Goal: Information Seeking & Learning: Learn about a topic

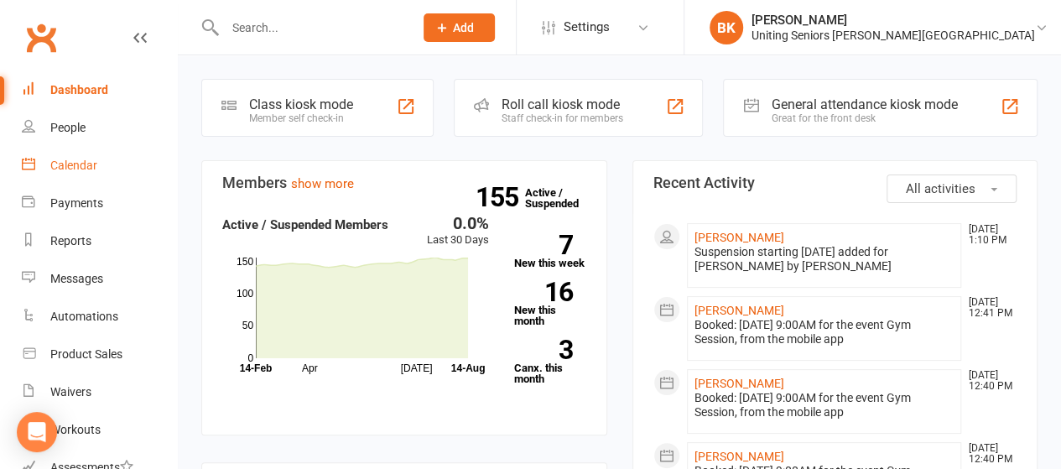
click at [104, 167] on link "Calendar" at bounding box center [99, 166] width 155 height 38
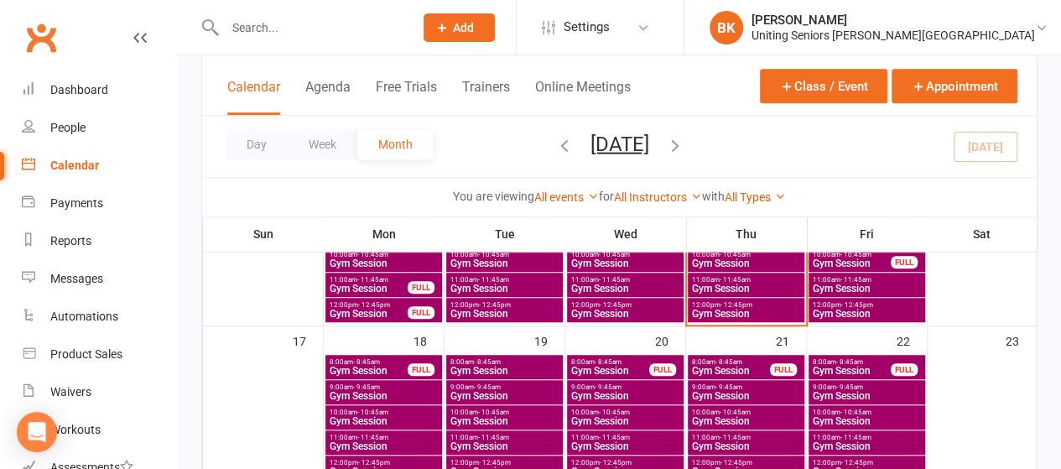
scroll to position [503, 0]
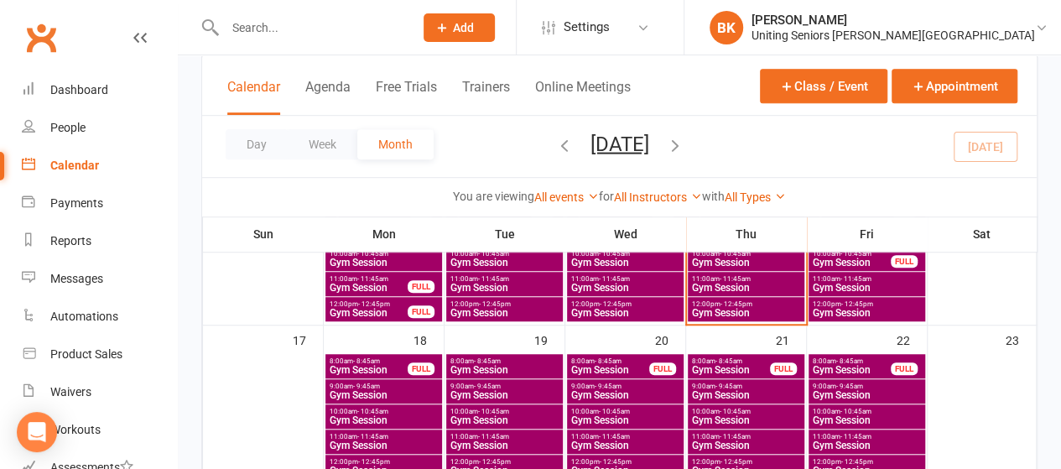
click at [377, 382] on span "- 9:45am" at bounding box center [366, 386] width 27 height 8
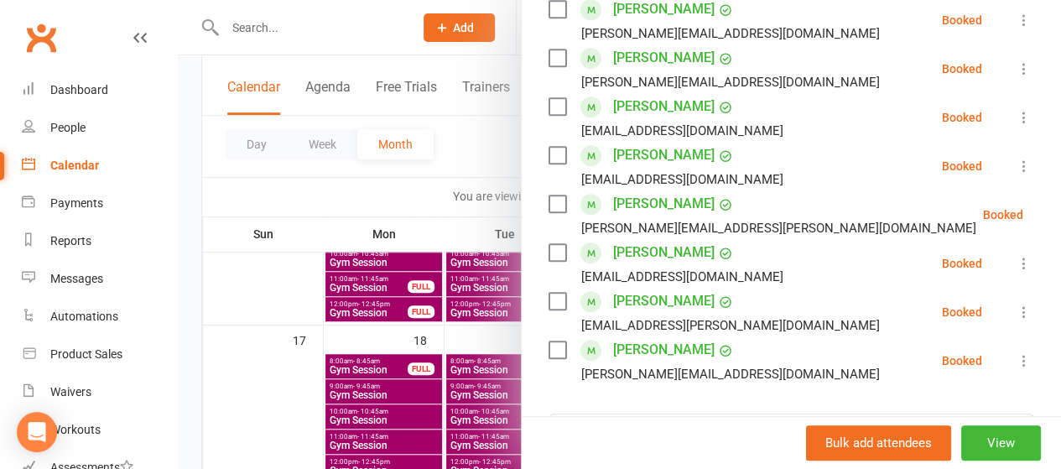
scroll to position [419, 0]
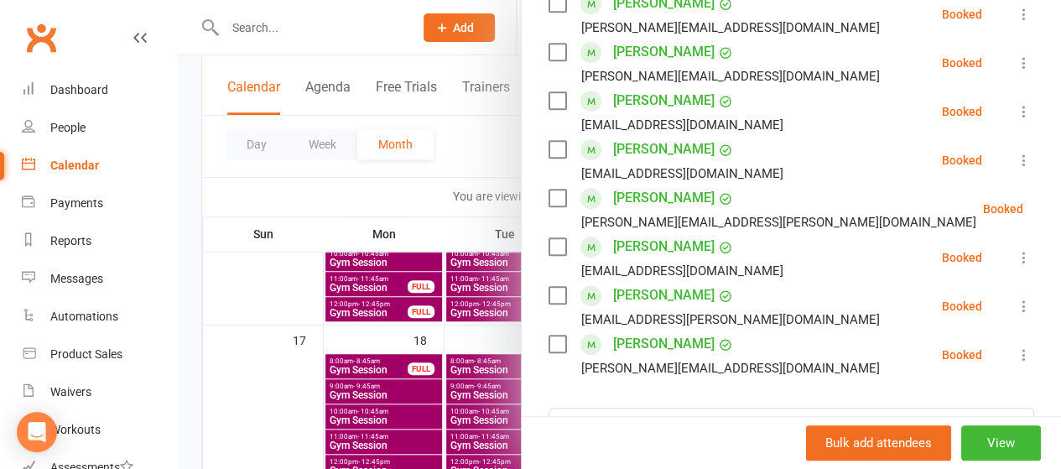
click at [403, 189] on div at bounding box center [619, 234] width 883 height 469
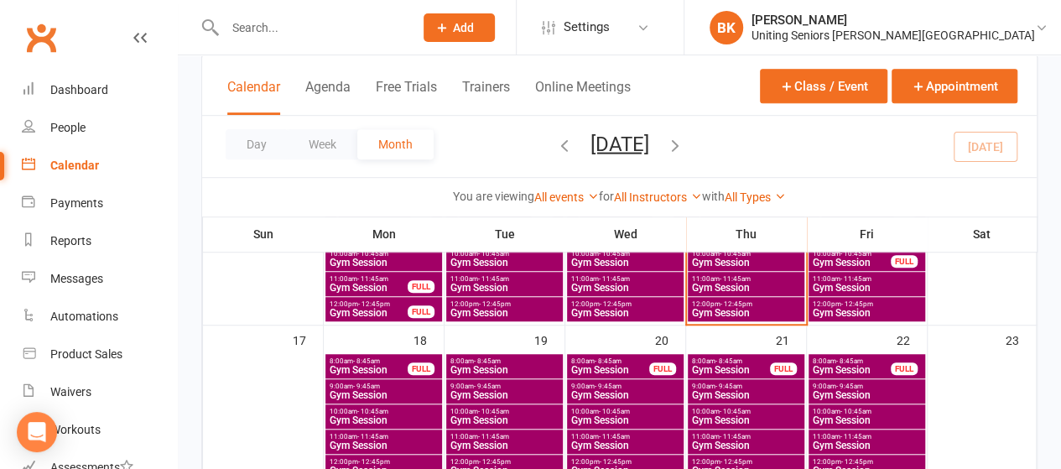
click at [406, 365] on span "Gym Session" at bounding box center [369, 370] width 80 height 10
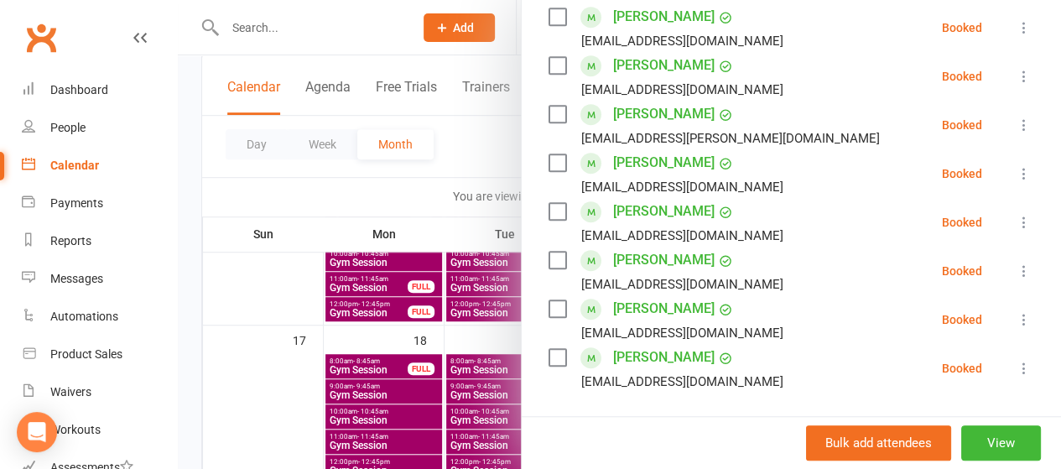
scroll to position [755, 0]
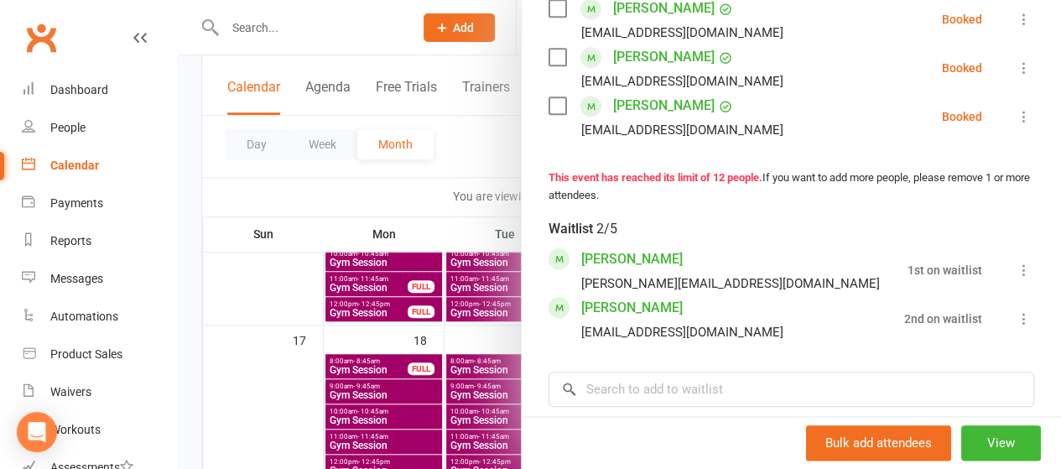
click at [356, 179] on div at bounding box center [619, 234] width 883 height 469
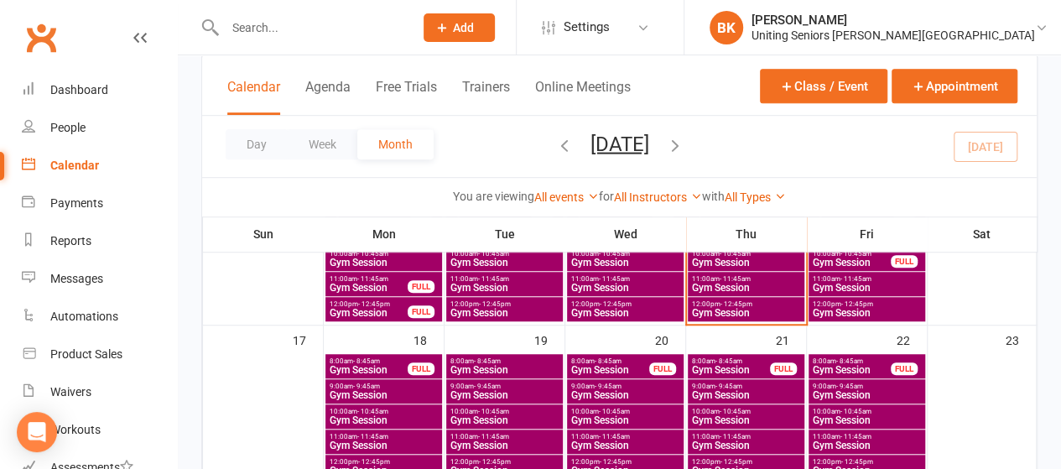
click at [390, 358] on span "8:00am - 8:45am" at bounding box center [369, 361] width 80 height 8
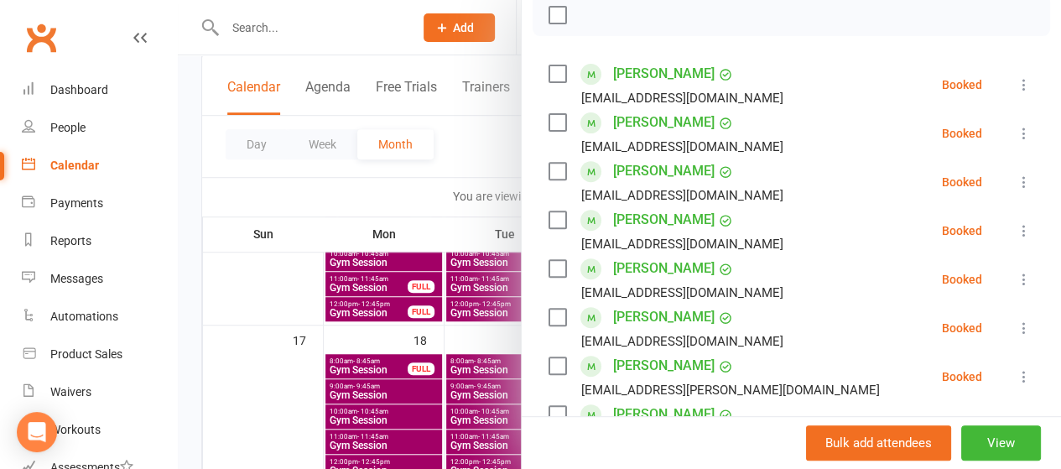
scroll to position [252, 0]
click at [446, 141] on div at bounding box center [619, 234] width 883 height 469
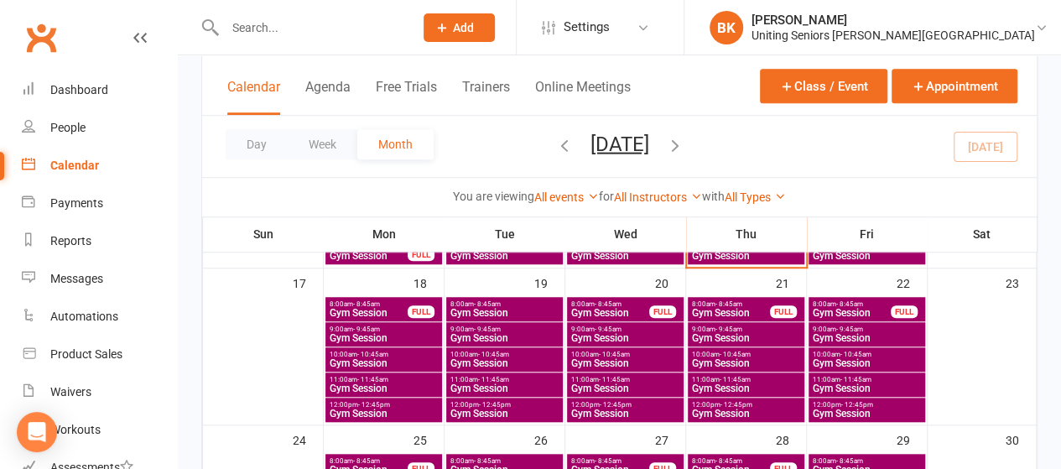
scroll to position [587, 0]
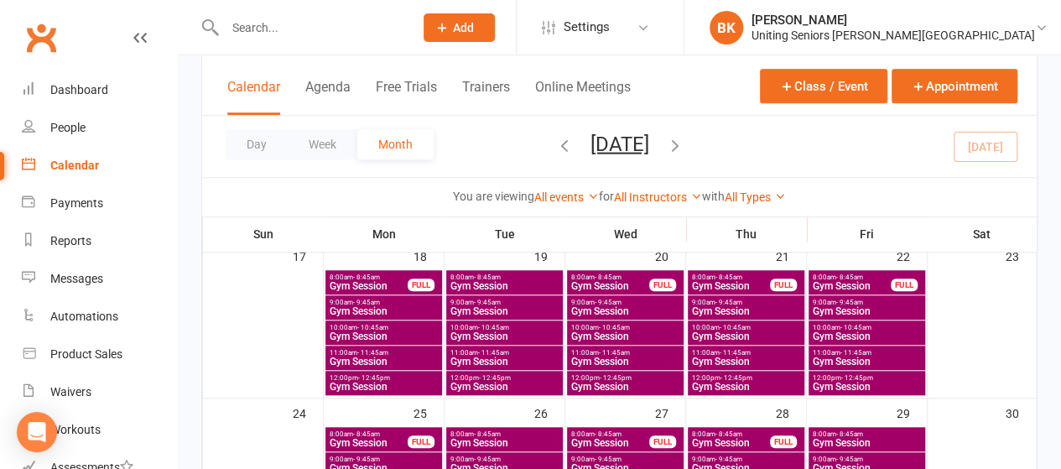
click at [400, 341] on div "10:00am - 10:45am Gym Session" at bounding box center [383, 332] width 117 height 24
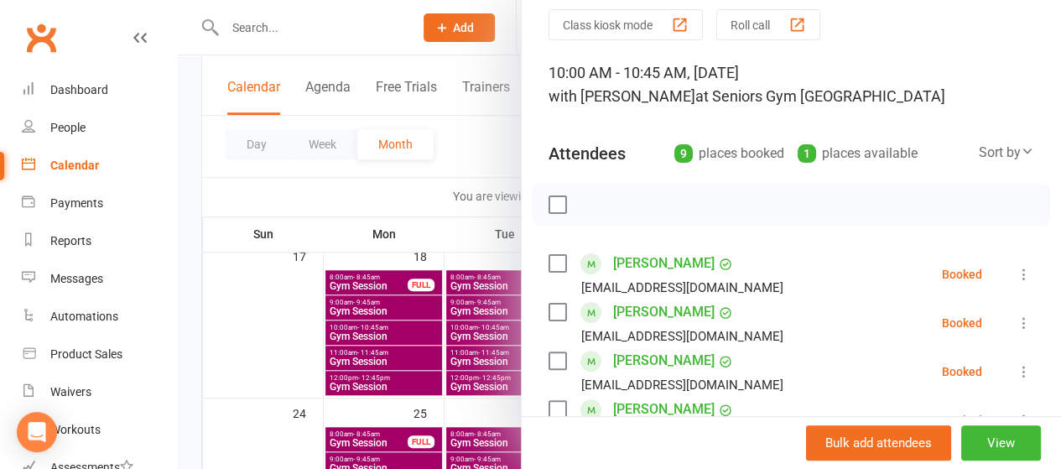
scroll to position [252, 0]
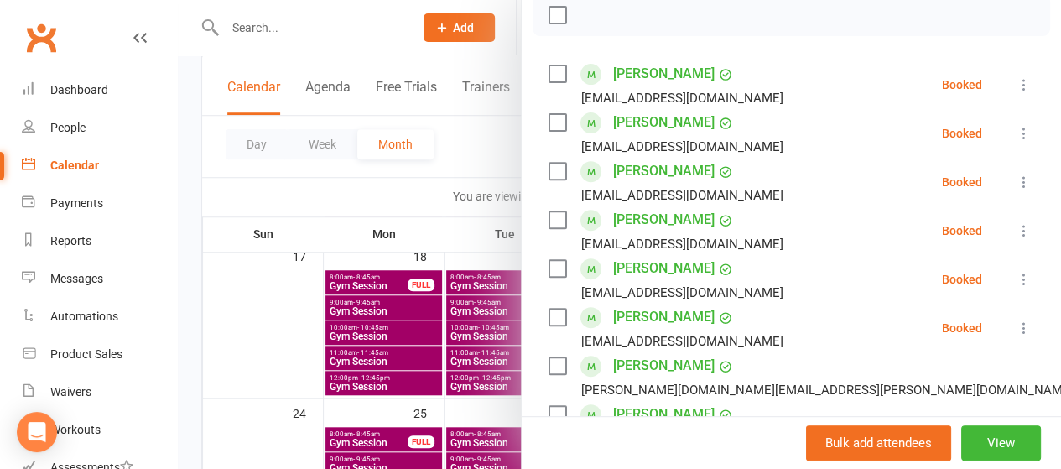
click at [451, 153] on div at bounding box center [619, 234] width 883 height 469
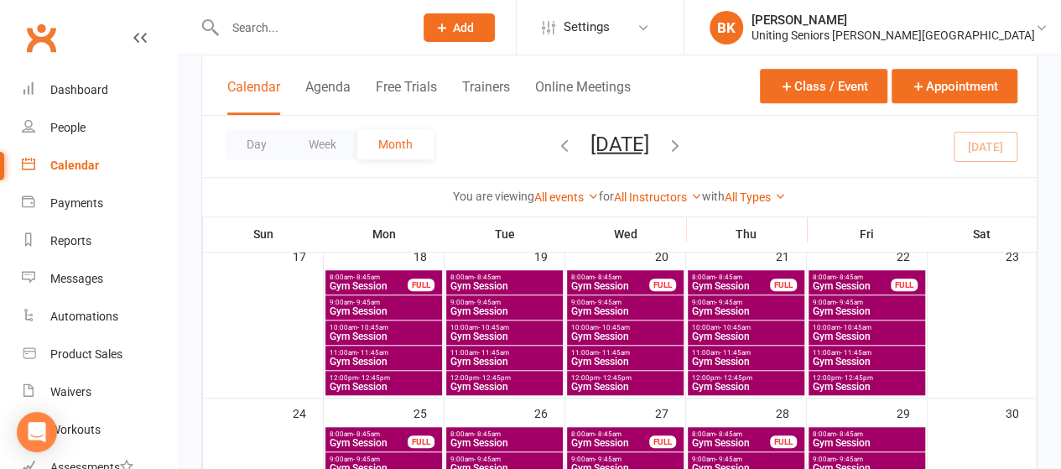
click at [392, 350] on span "11:00am - 11:45am" at bounding box center [384, 353] width 110 height 8
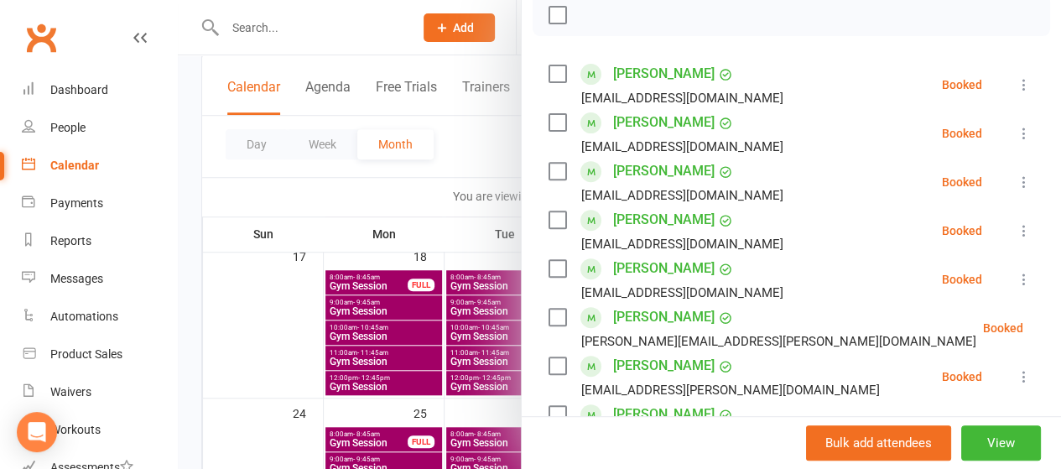
scroll to position [336, 0]
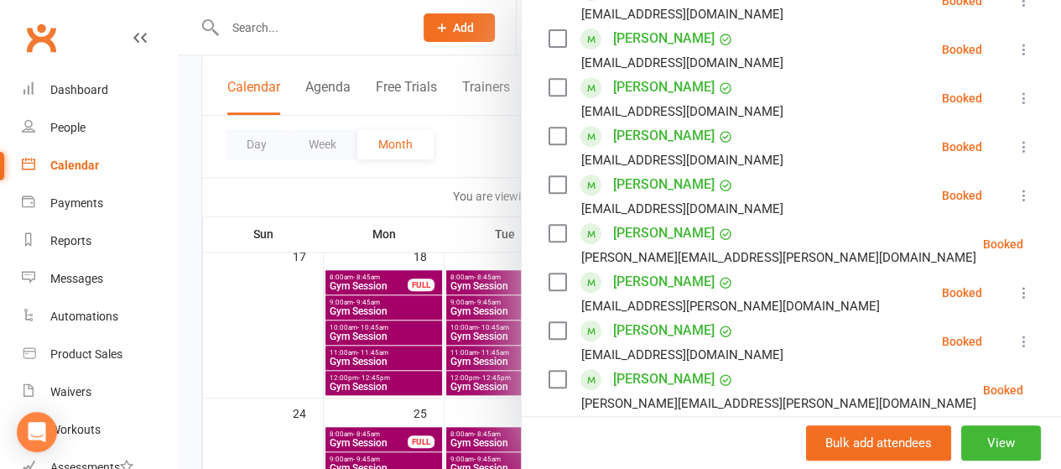
click at [463, 170] on div at bounding box center [619, 234] width 883 height 469
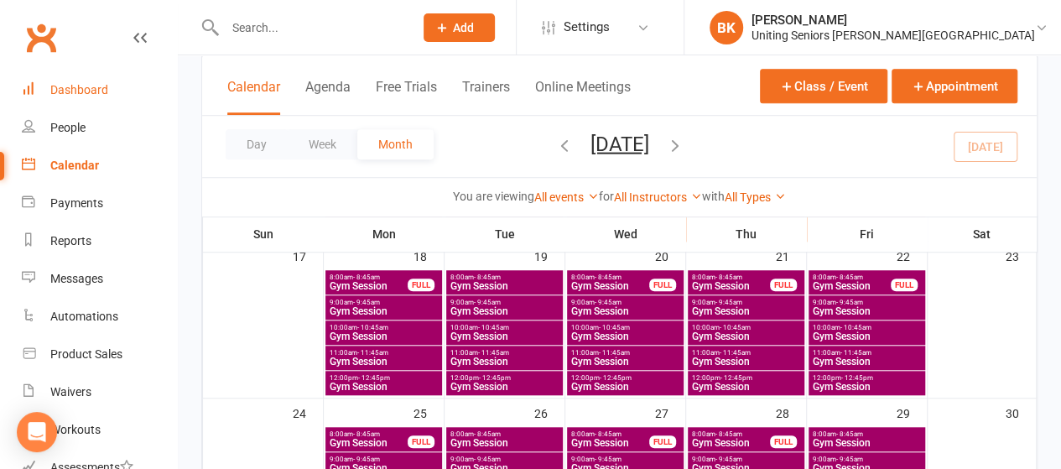
click at [109, 83] on link "Dashboard" at bounding box center [99, 90] width 155 height 38
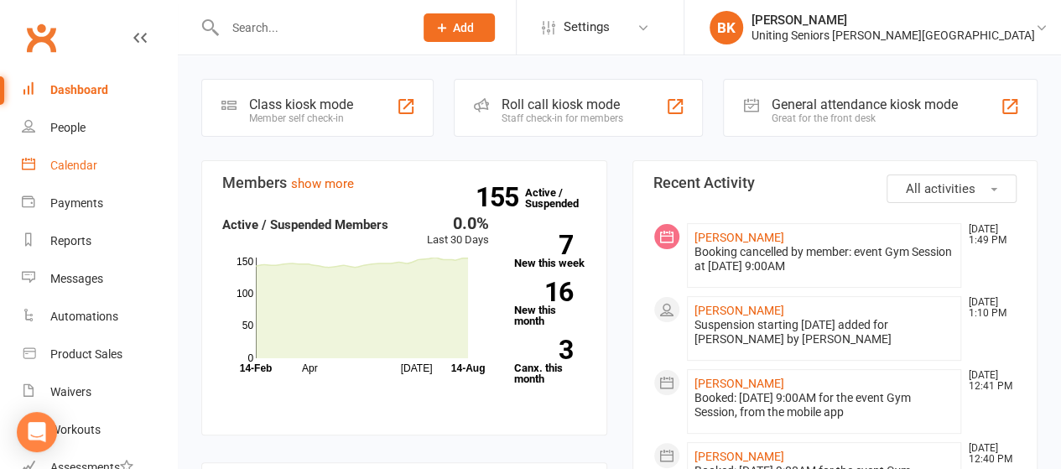
click at [112, 157] on link "Calendar" at bounding box center [99, 166] width 155 height 38
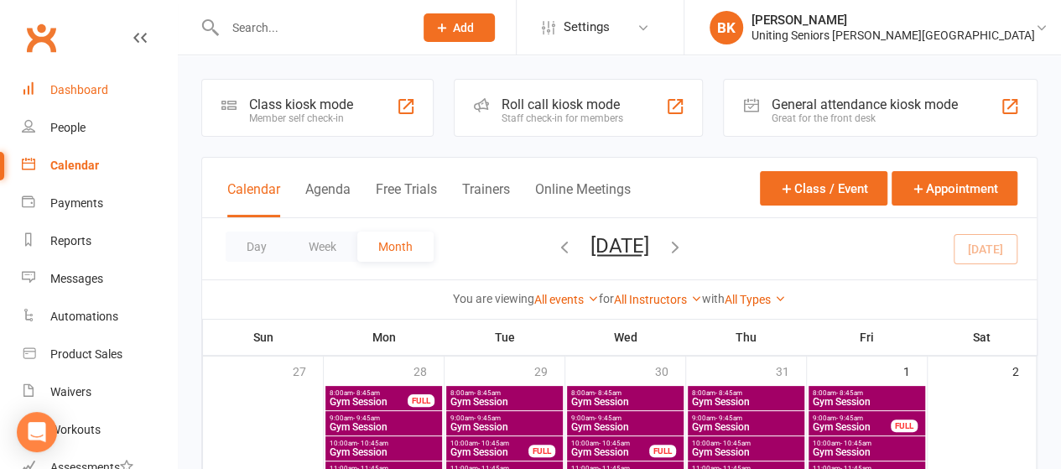
click at [114, 87] on link "Dashboard" at bounding box center [99, 90] width 155 height 38
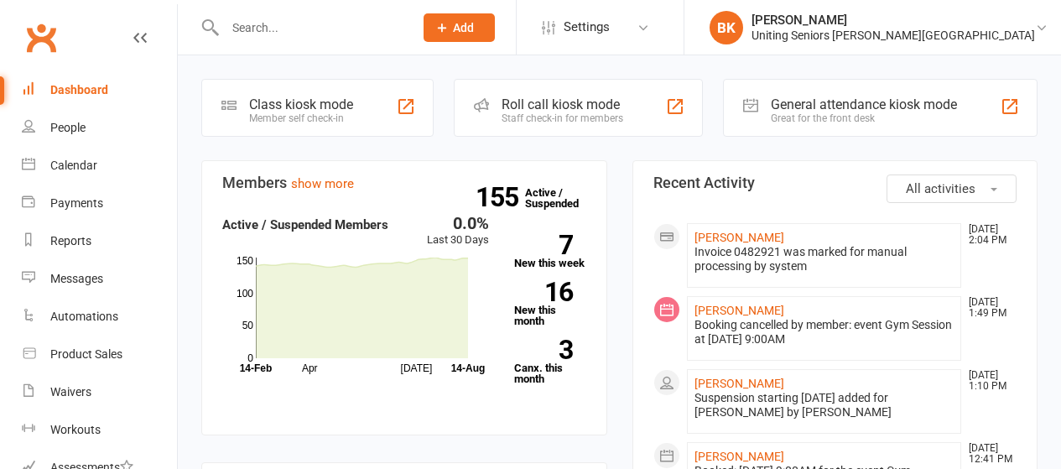
click at [55, 170] on div "Calendar" at bounding box center [73, 165] width 47 height 13
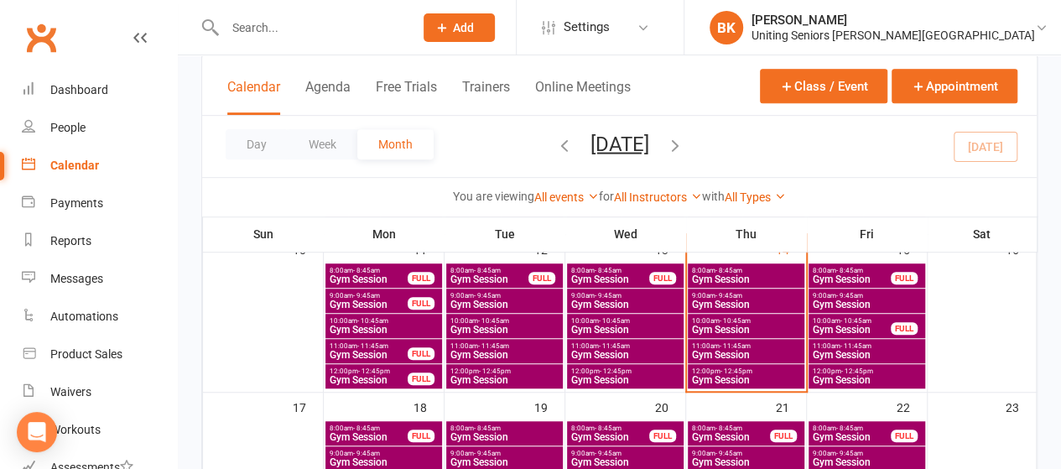
scroll to position [435, 0]
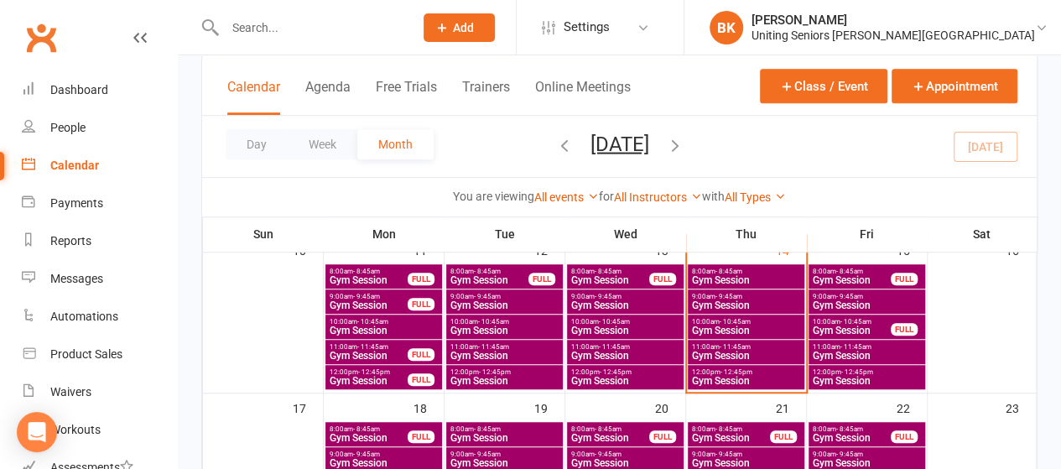
click at [747, 282] on span "Gym Session" at bounding box center [746, 280] width 110 height 10
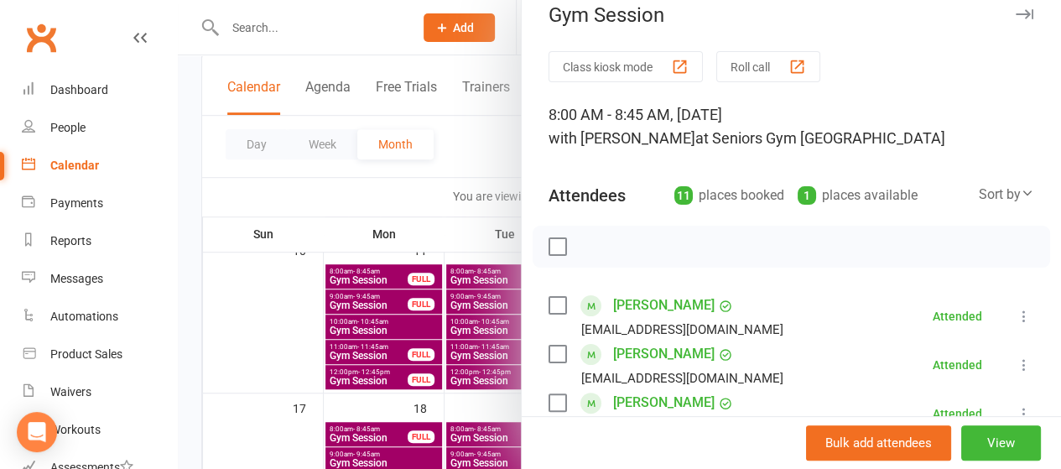
scroll to position [12, 0]
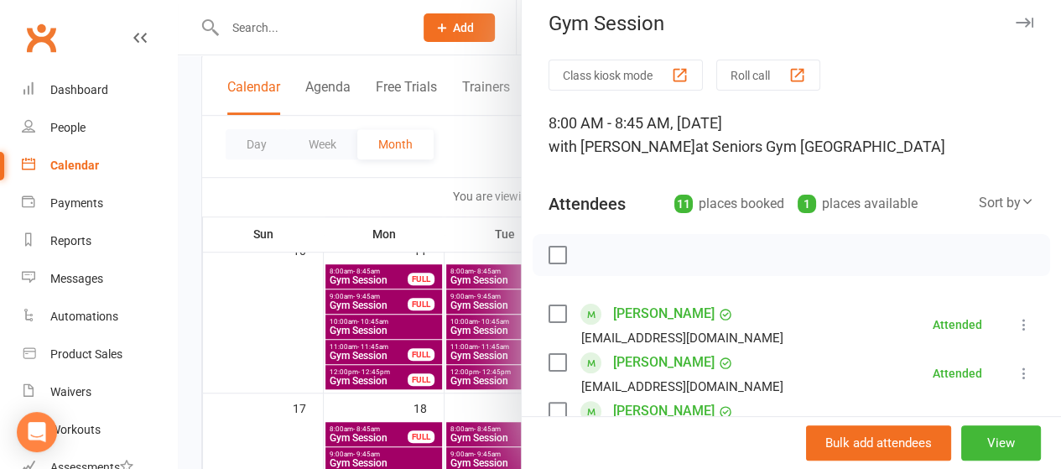
click at [476, 159] on div at bounding box center [619, 234] width 883 height 469
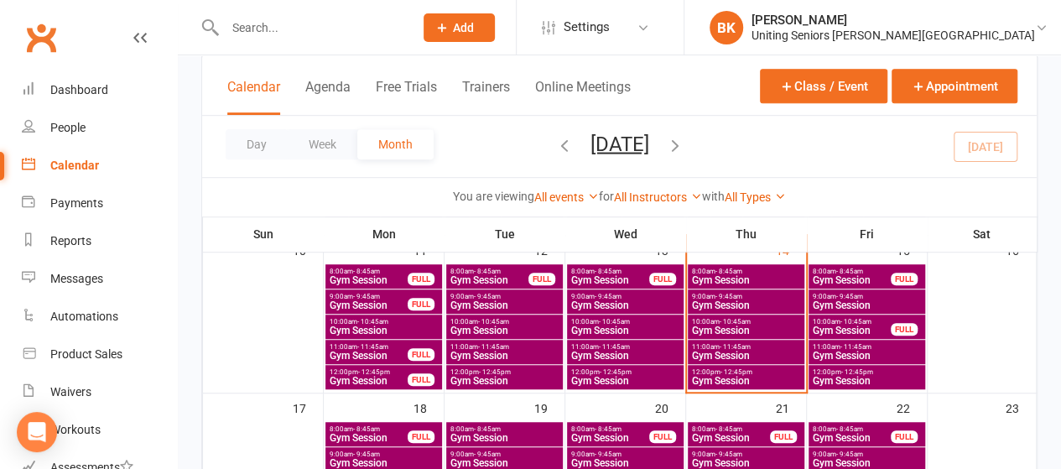
click at [742, 304] on span "Gym Session" at bounding box center [746, 305] width 110 height 10
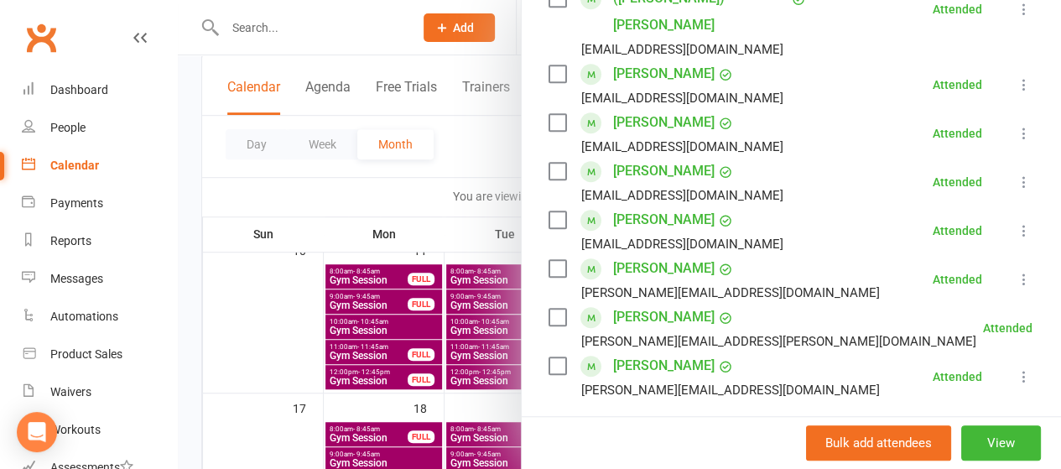
scroll to position [500, 0]
click at [471, 155] on div at bounding box center [619, 234] width 883 height 469
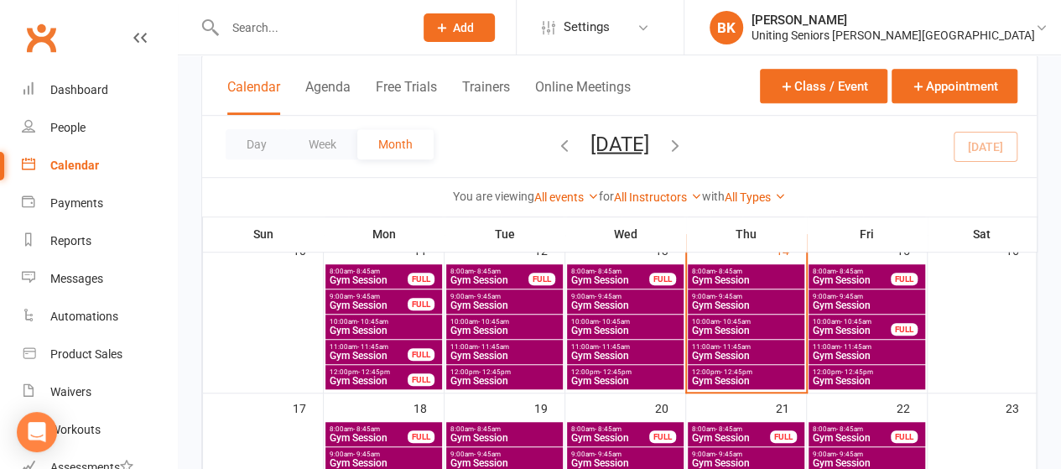
click at [726, 325] on span "Gym Session" at bounding box center [746, 330] width 110 height 10
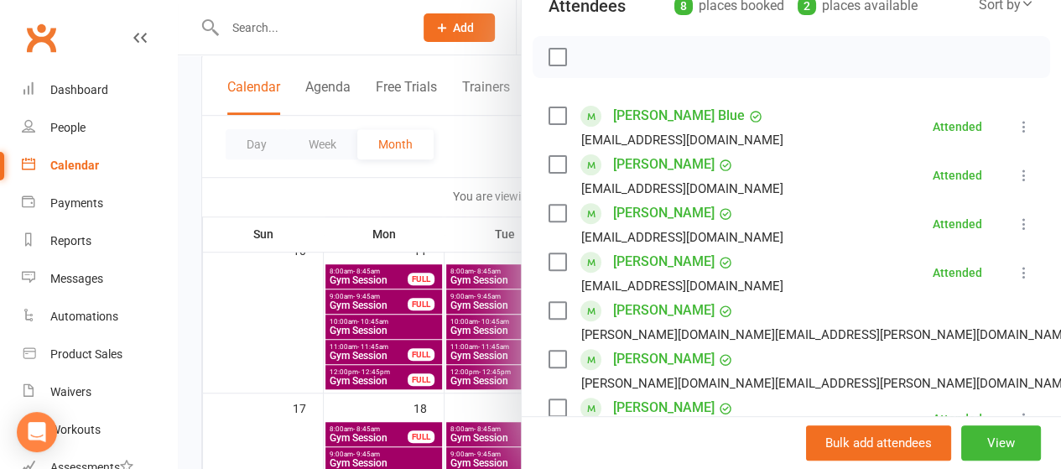
scroll to position [206, 0]
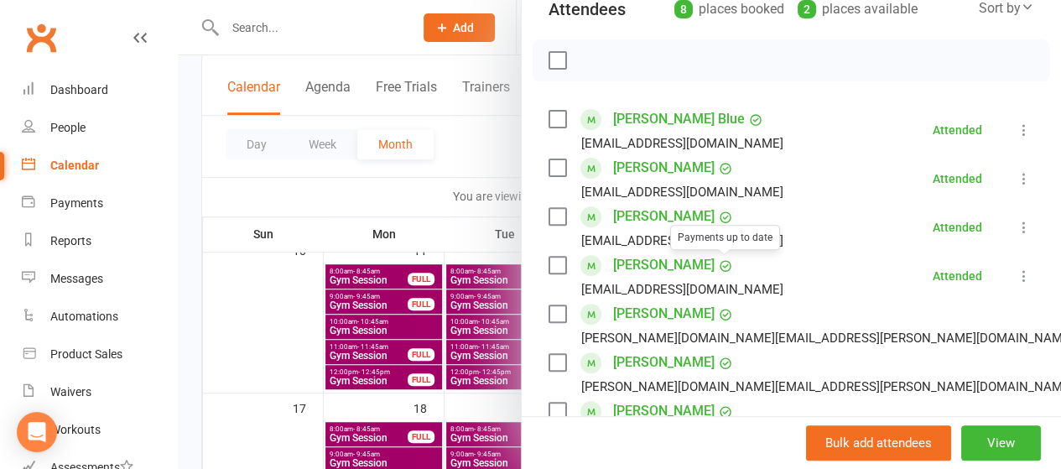
click at [477, 160] on div at bounding box center [619, 234] width 883 height 469
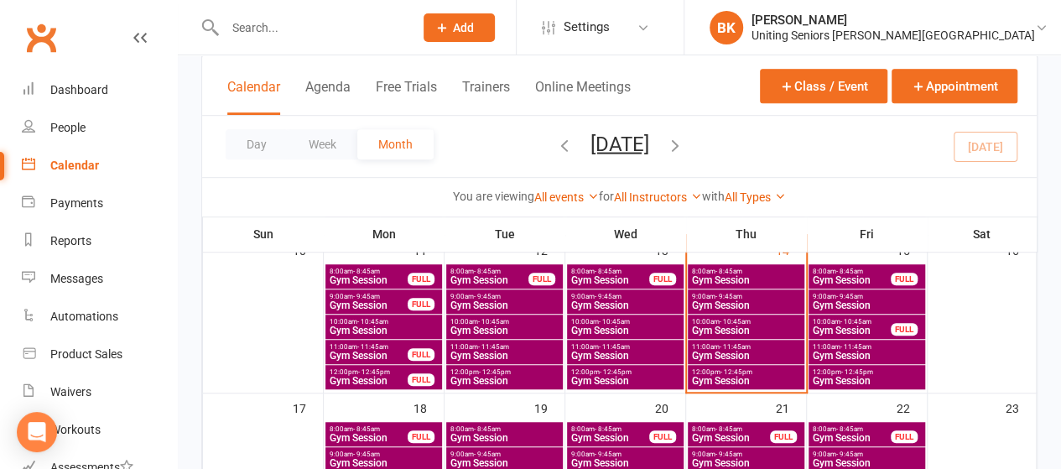
click at [732, 351] on span "Gym Session" at bounding box center [746, 356] width 110 height 10
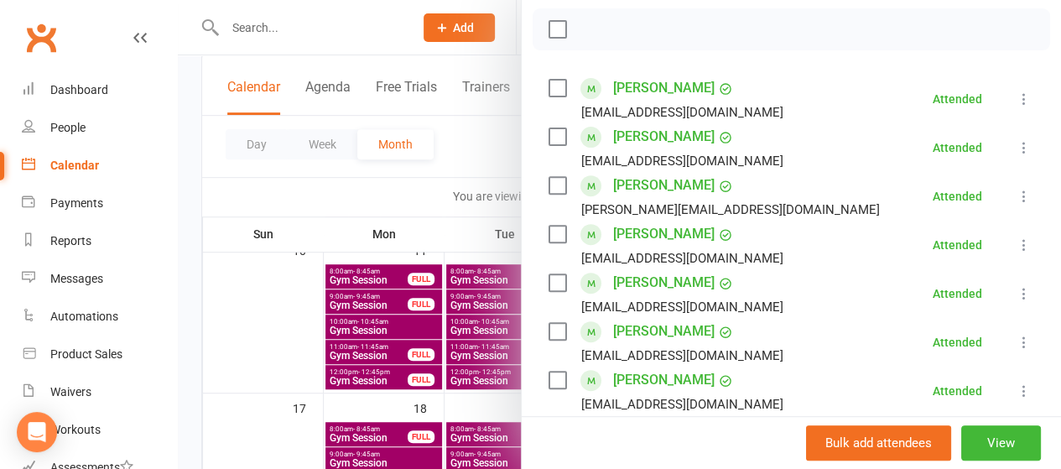
scroll to position [232, 0]
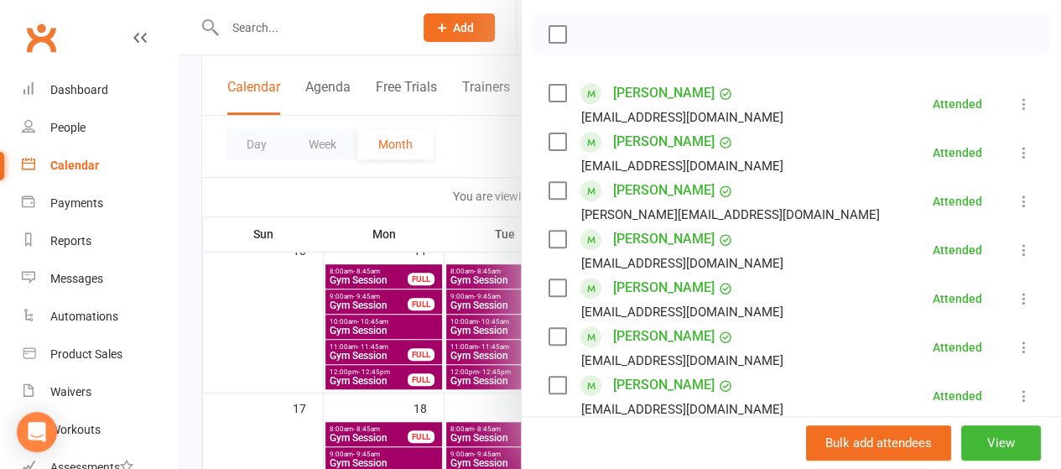
click at [457, 144] on div at bounding box center [619, 234] width 883 height 469
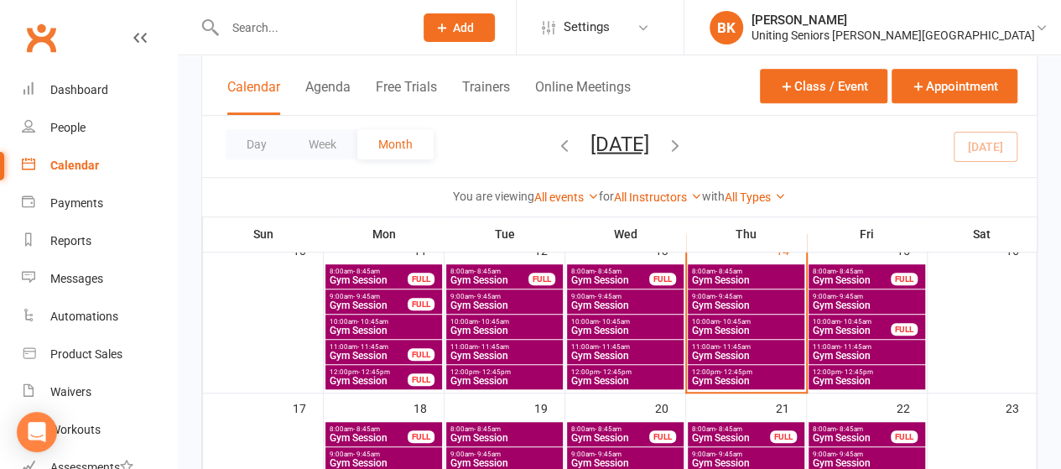
click at [726, 382] on span "Gym Session" at bounding box center [746, 381] width 110 height 10
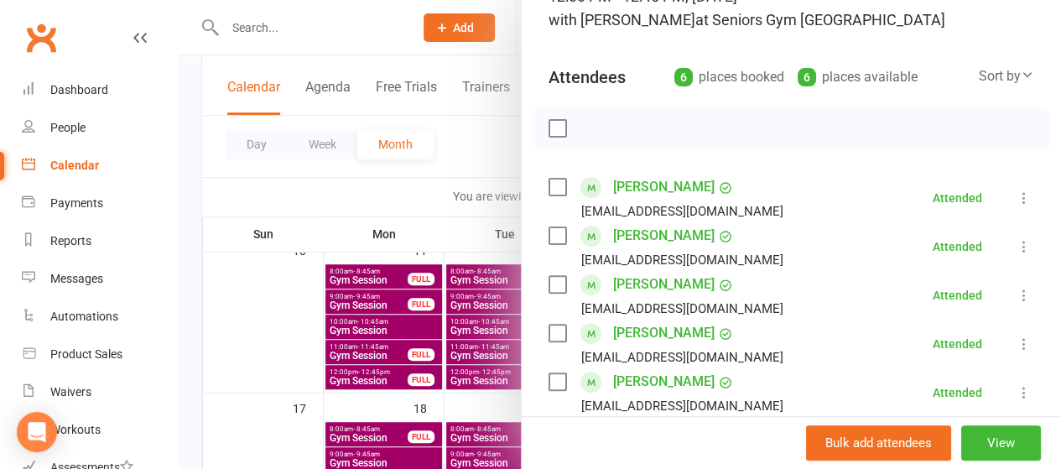
scroll to position [133, 0]
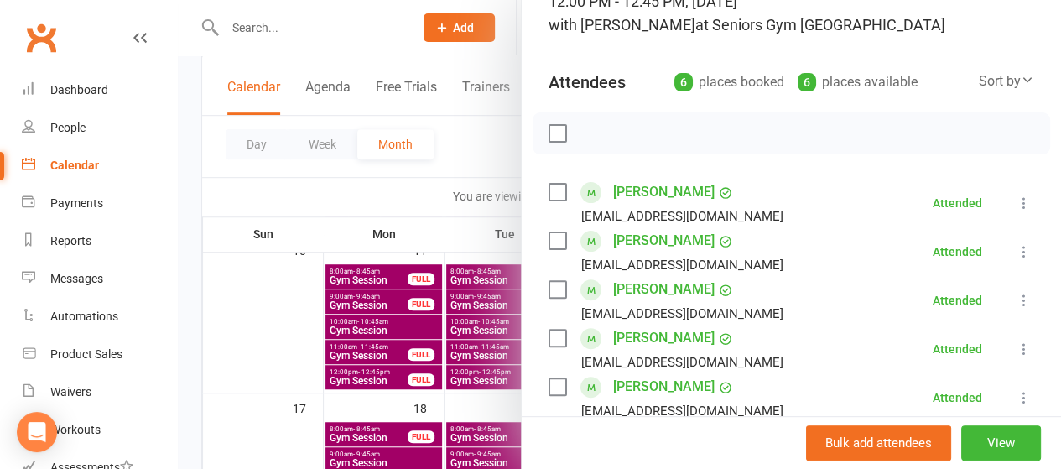
click at [455, 159] on div at bounding box center [619, 234] width 883 height 469
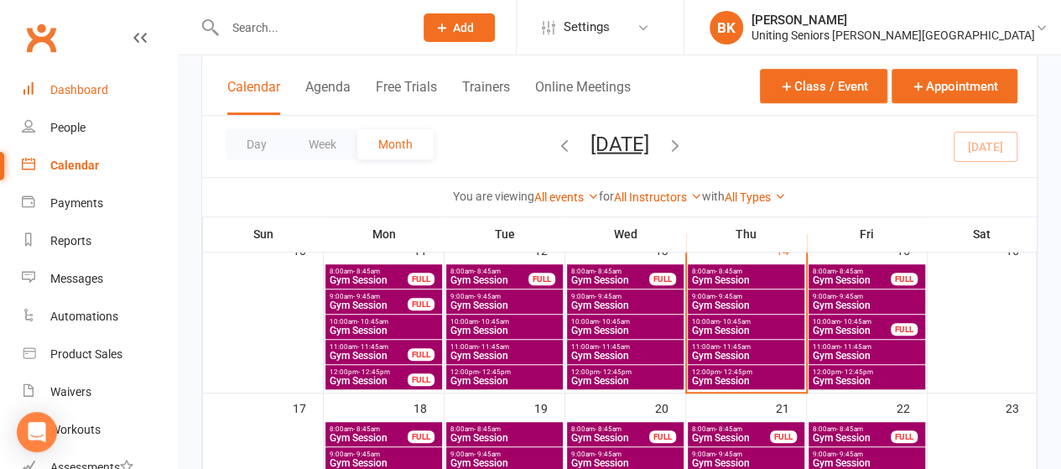
click at [117, 86] on link "Dashboard" at bounding box center [99, 90] width 155 height 38
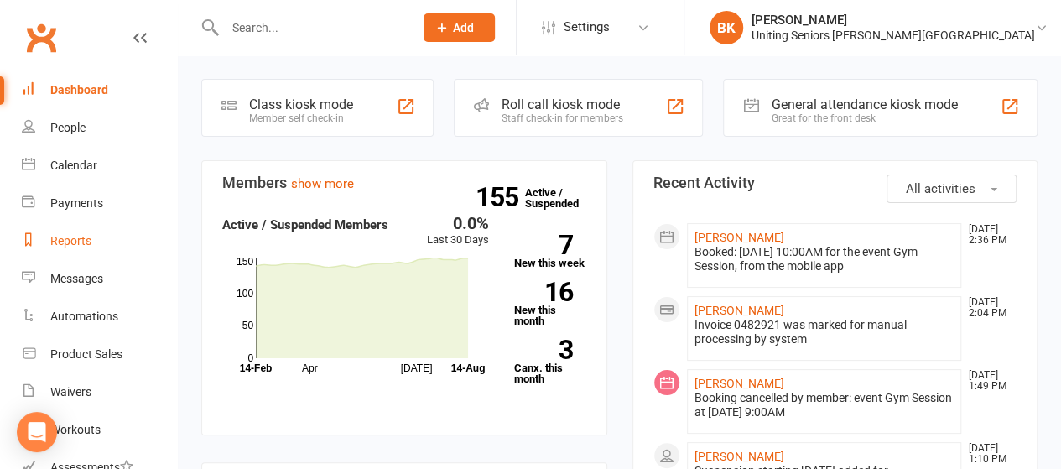
click at [111, 237] on link "Reports" at bounding box center [99, 241] width 155 height 38
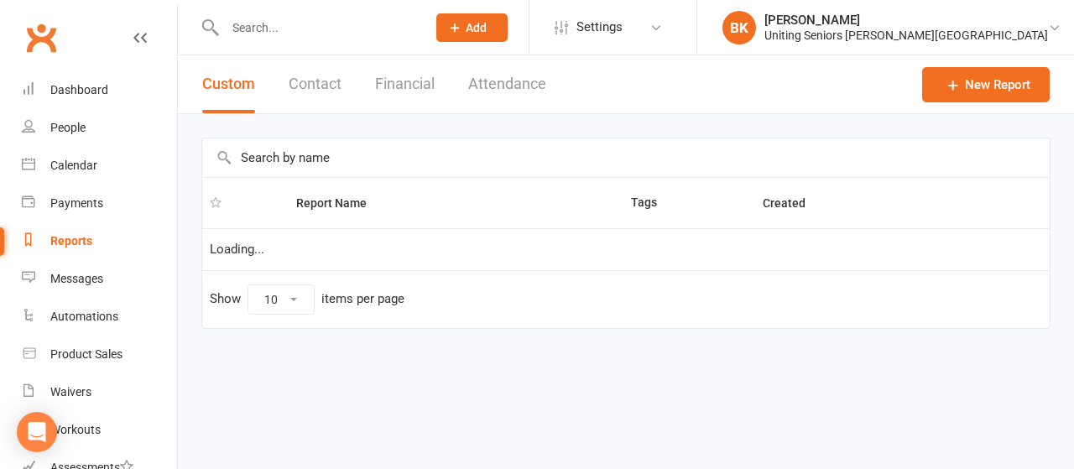
click at [301, 164] on input "text" at bounding box center [625, 157] width 847 height 39
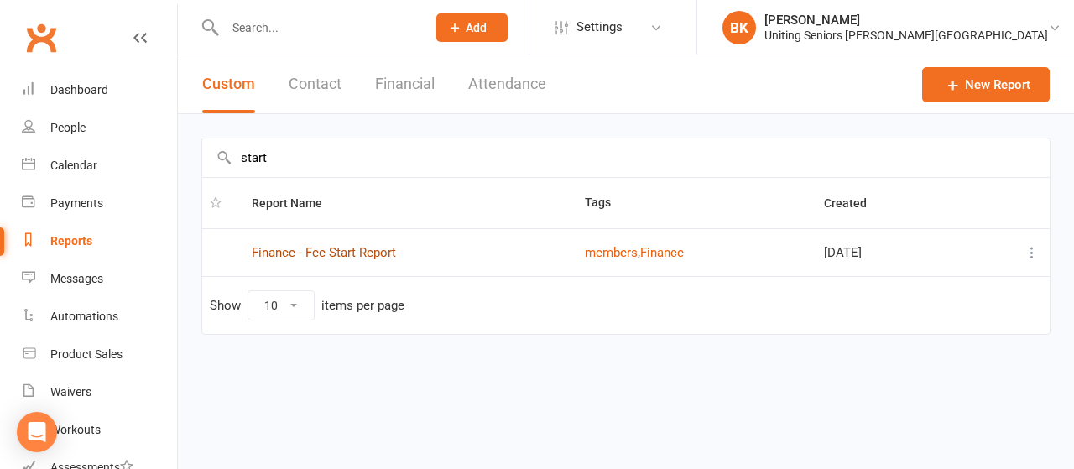
type input "start"
click at [336, 252] on link "Finance - Fee Start Report" at bounding box center [324, 252] width 144 height 15
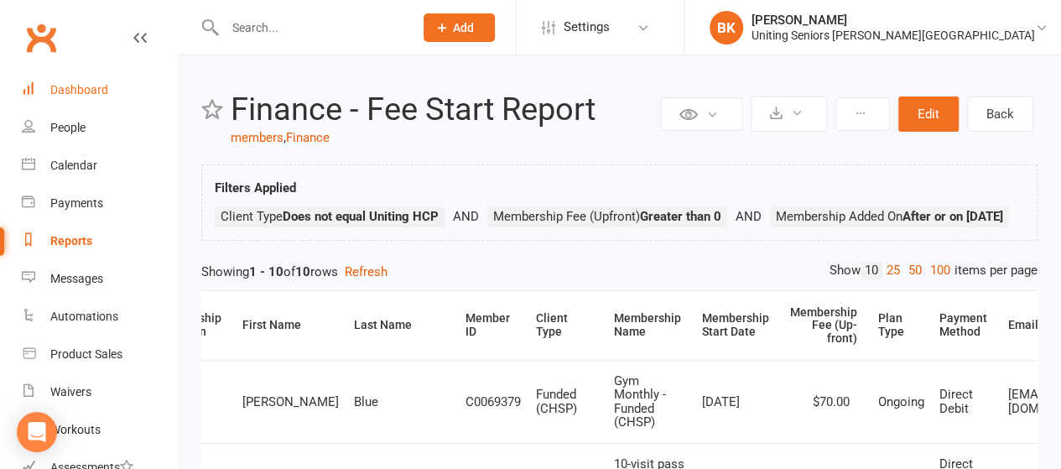
click at [116, 89] on link "Dashboard" at bounding box center [99, 90] width 155 height 38
